Goal: Information Seeking & Learning: Learn about a topic

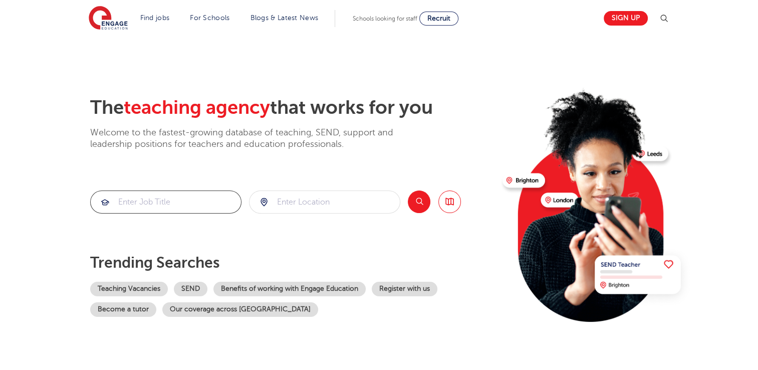
click at [151, 202] on input "search" at bounding box center [166, 202] width 150 height 22
type input "geography"
click at [290, 205] on input "search" at bounding box center [325, 202] width 150 height 22
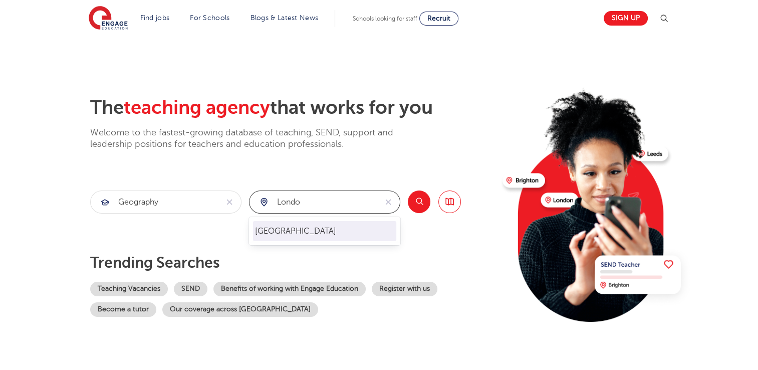
click at [279, 231] on li "London" at bounding box center [324, 231] width 143 height 20
type input "London"
click at [417, 201] on button "Search" at bounding box center [419, 201] width 23 height 23
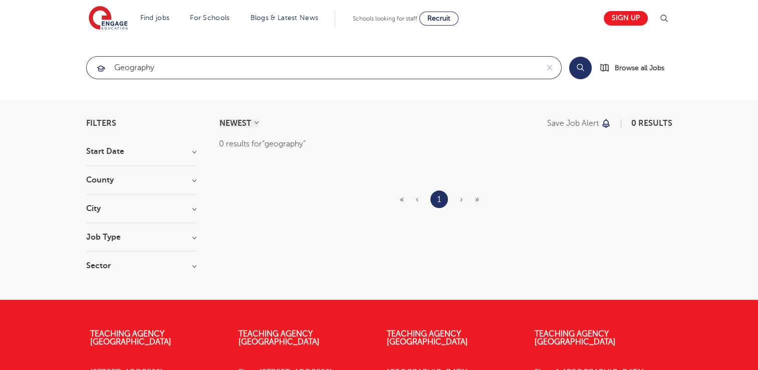
click at [173, 77] on input "geography" at bounding box center [313, 68] width 452 height 22
type input "g"
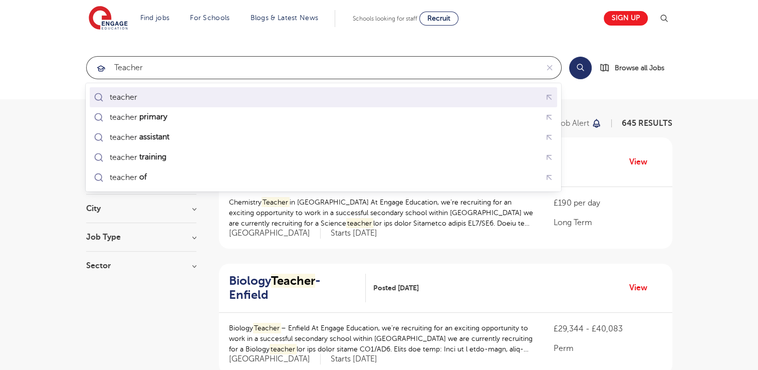
click at [135, 98] on div "teacher" at bounding box center [124, 97] width 28 height 10
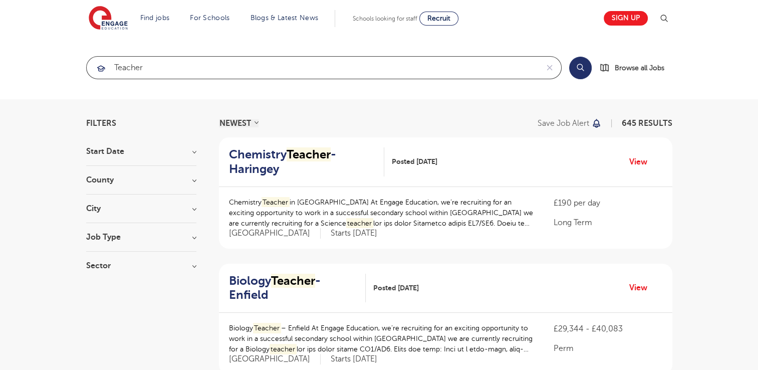
type input "teacher"
click at [579, 69] on button "Search" at bounding box center [580, 68] width 23 height 23
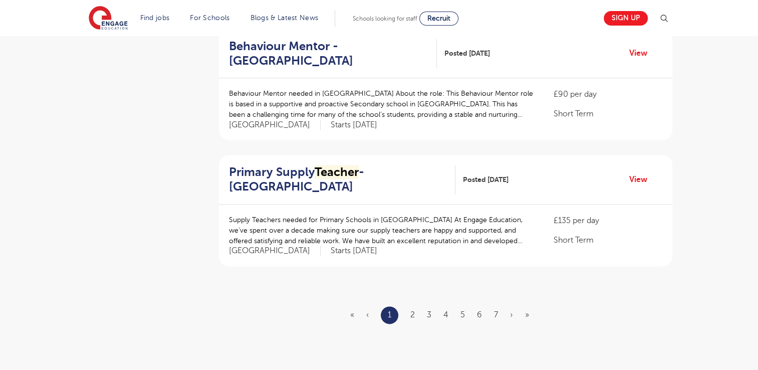
scroll to position [1131, 0]
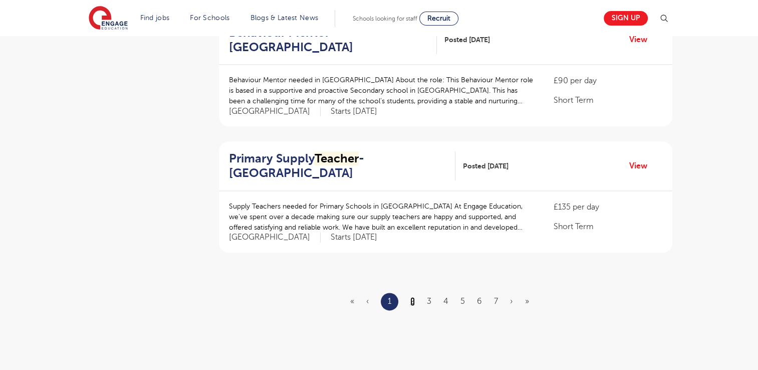
click at [411, 297] on link "2" at bounding box center [412, 301] width 5 height 9
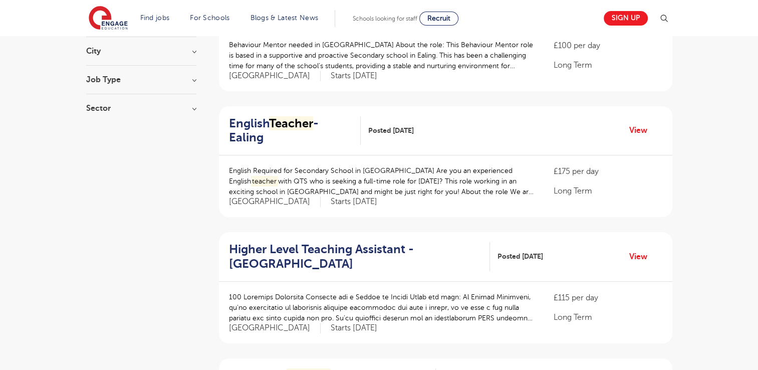
scroll to position [137, 0]
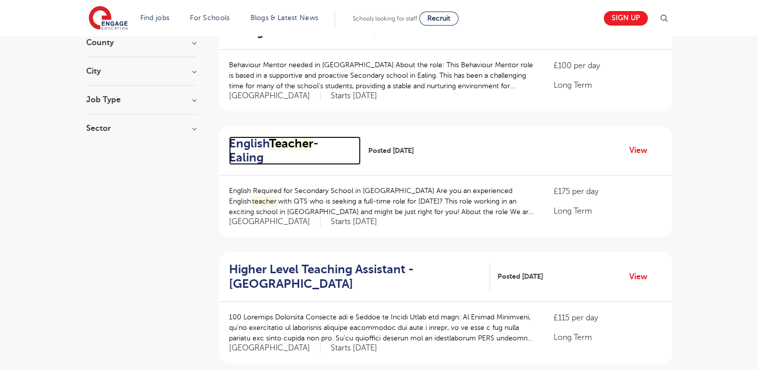
click at [261, 143] on h2 "English Teacher - Ealing" at bounding box center [291, 150] width 124 height 29
click at [297, 148] on mark "Teacher" at bounding box center [291, 143] width 44 height 14
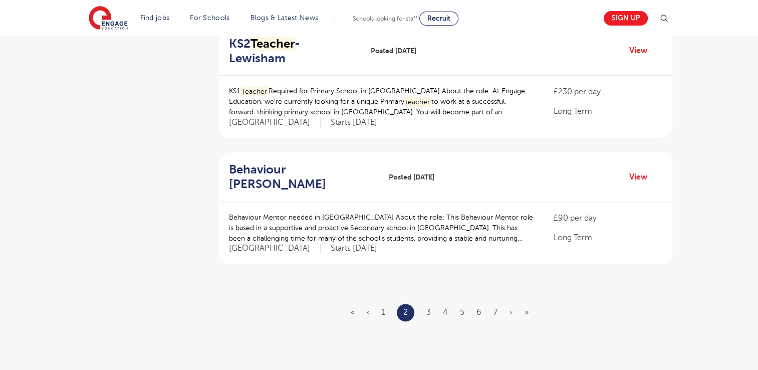
scroll to position [1160, 0]
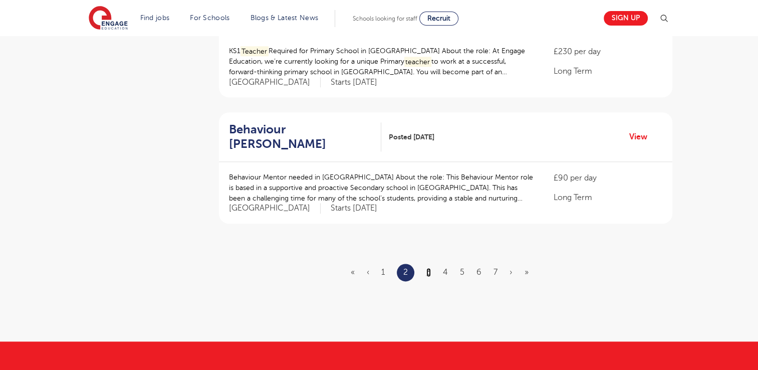
click at [429, 268] on link "3" at bounding box center [428, 272] width 5 height 9
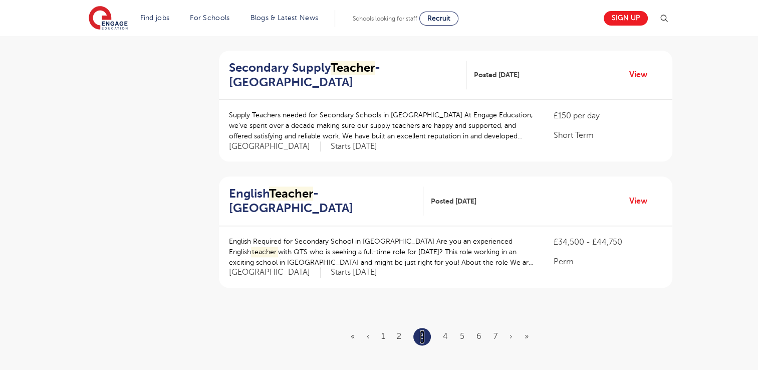
scroll to position [1123, 0]
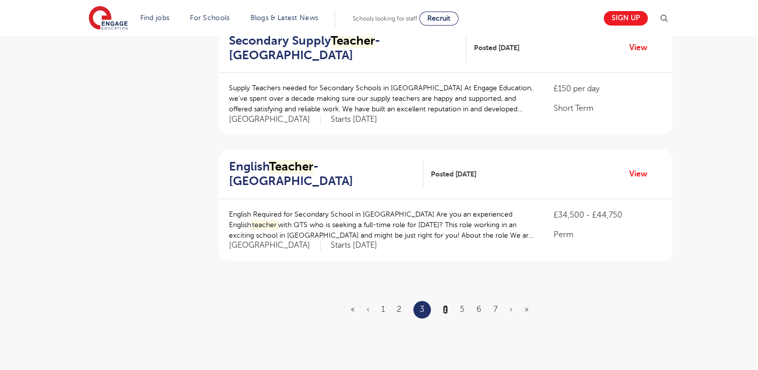
click at [445, 305] on link "4" at bounding box center [445, 309] width 5 height 9
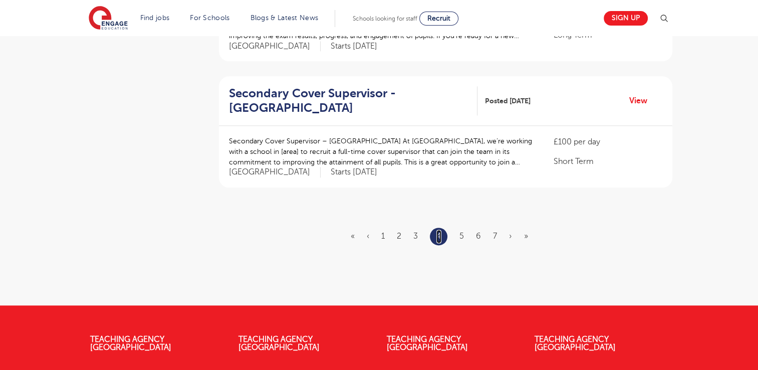
scroll to position [1242, 0]
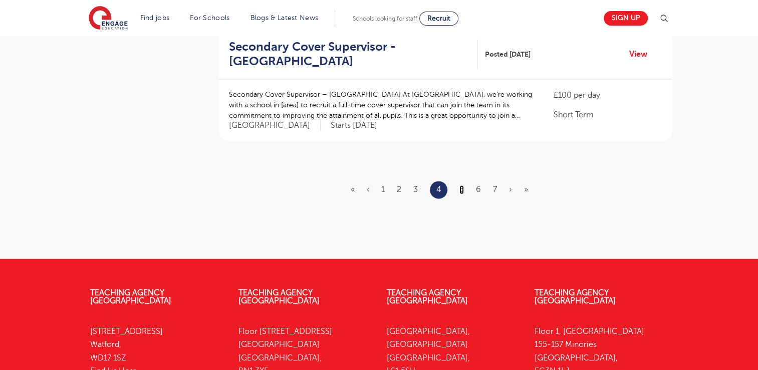
click at [462, 185] on link "5" at bounding box center [462, 189] width 5 height 9
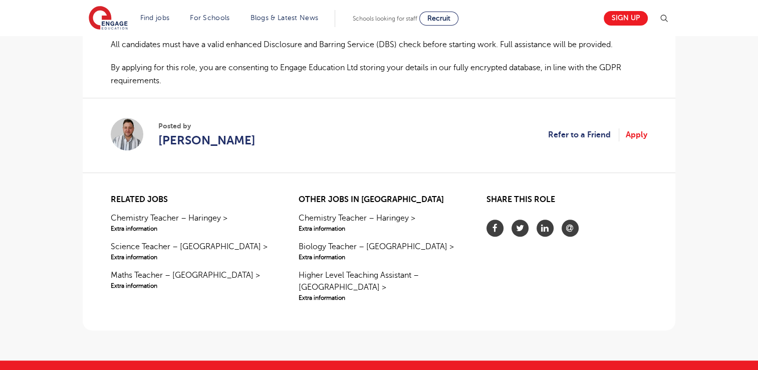
scroll to position [755, 0]
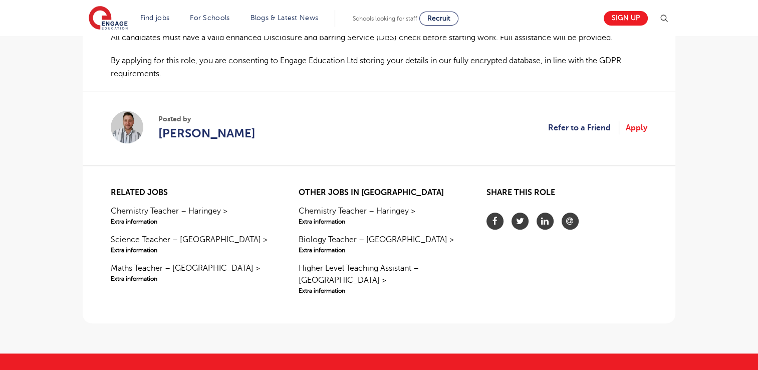
scroll to position [788, 0]
